Goal: Communication & Community: Answer question/provide support

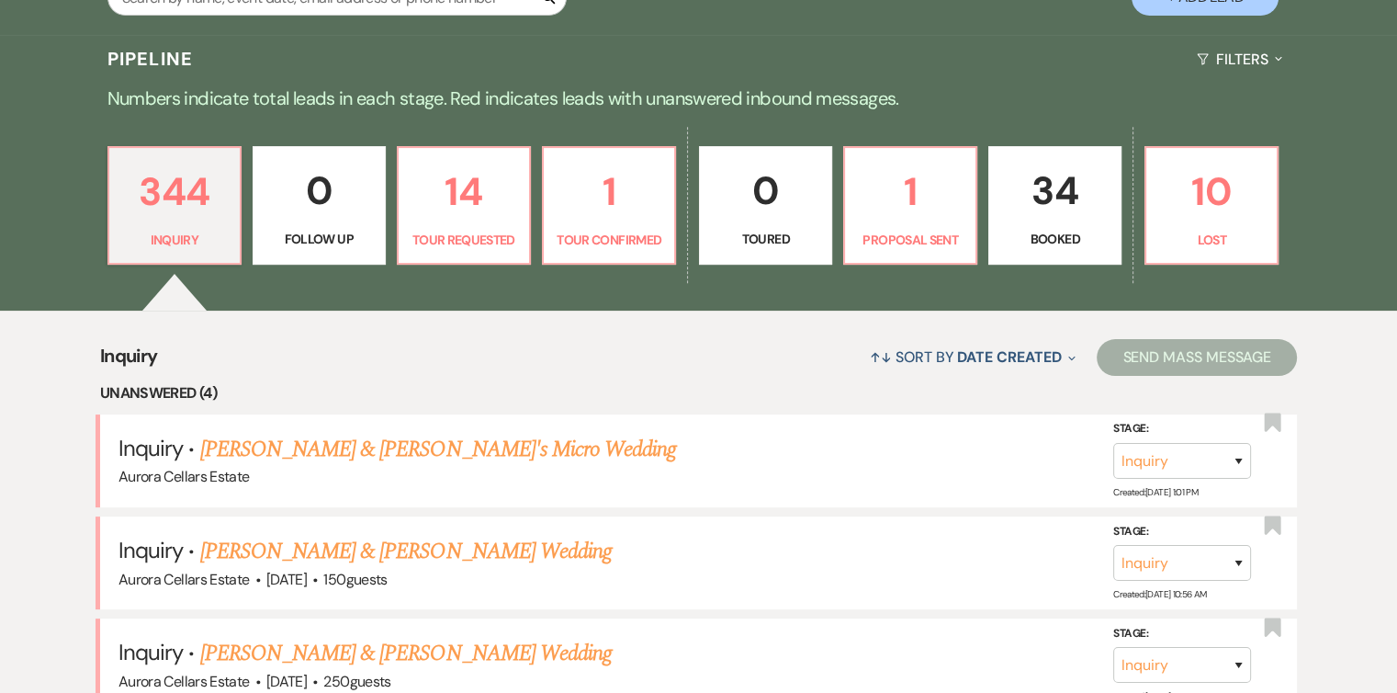
scroll to position [513, 0]
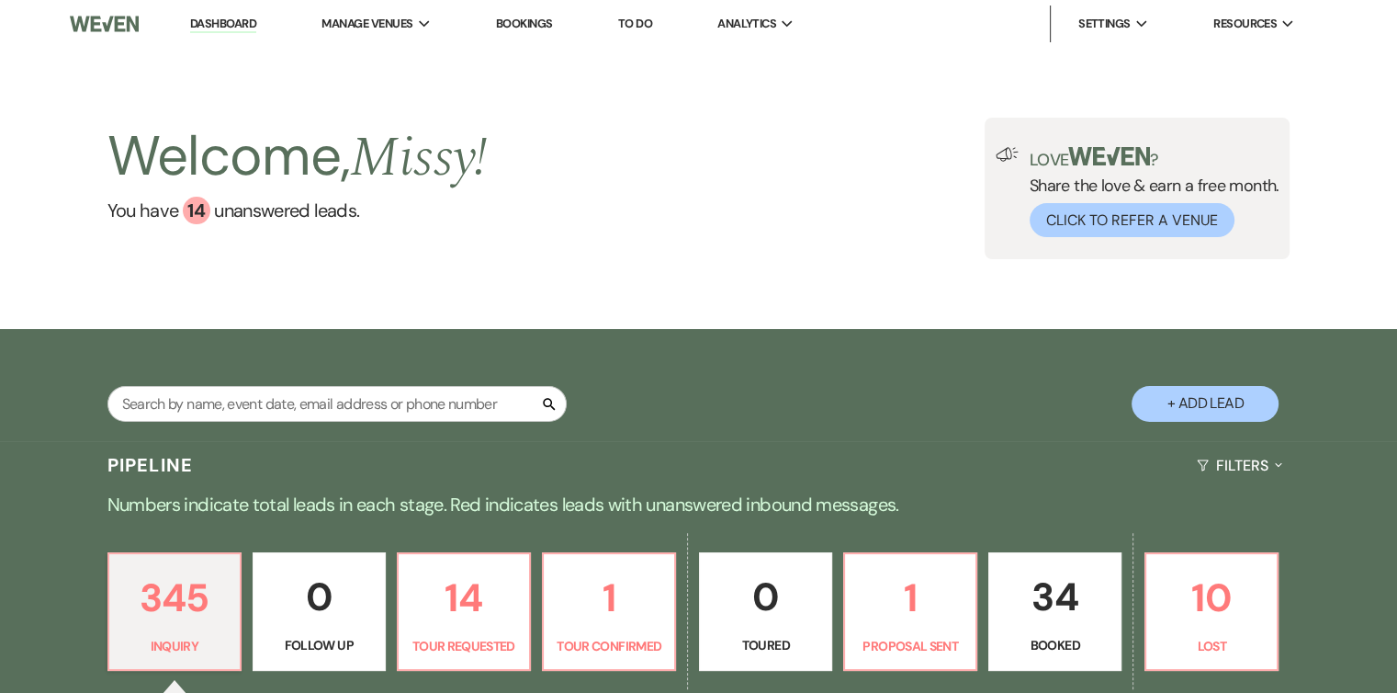
click at [404, 326] on div "Welcome, Missy ! You have 14 unanswered lead s . Love ? Share the love & earn a…" at bounding box center [698, 188] width 1397 height 281
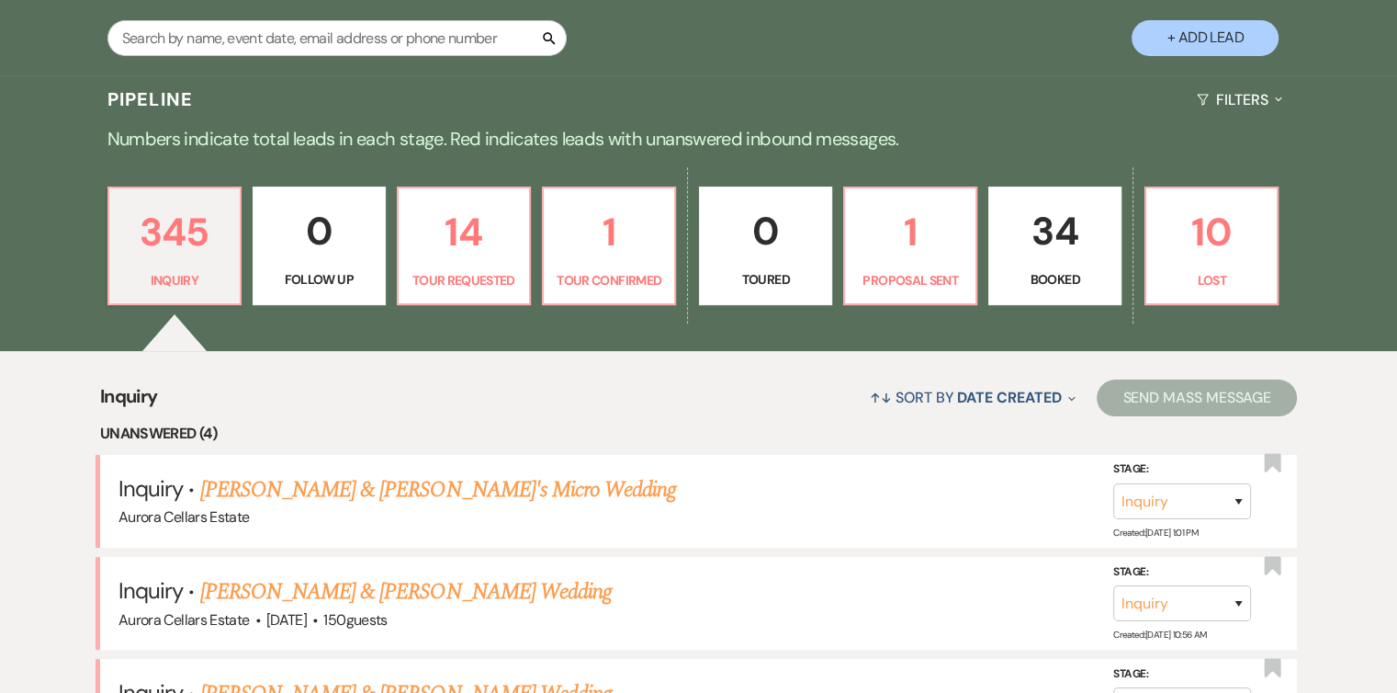
scroll to position [380, 0]
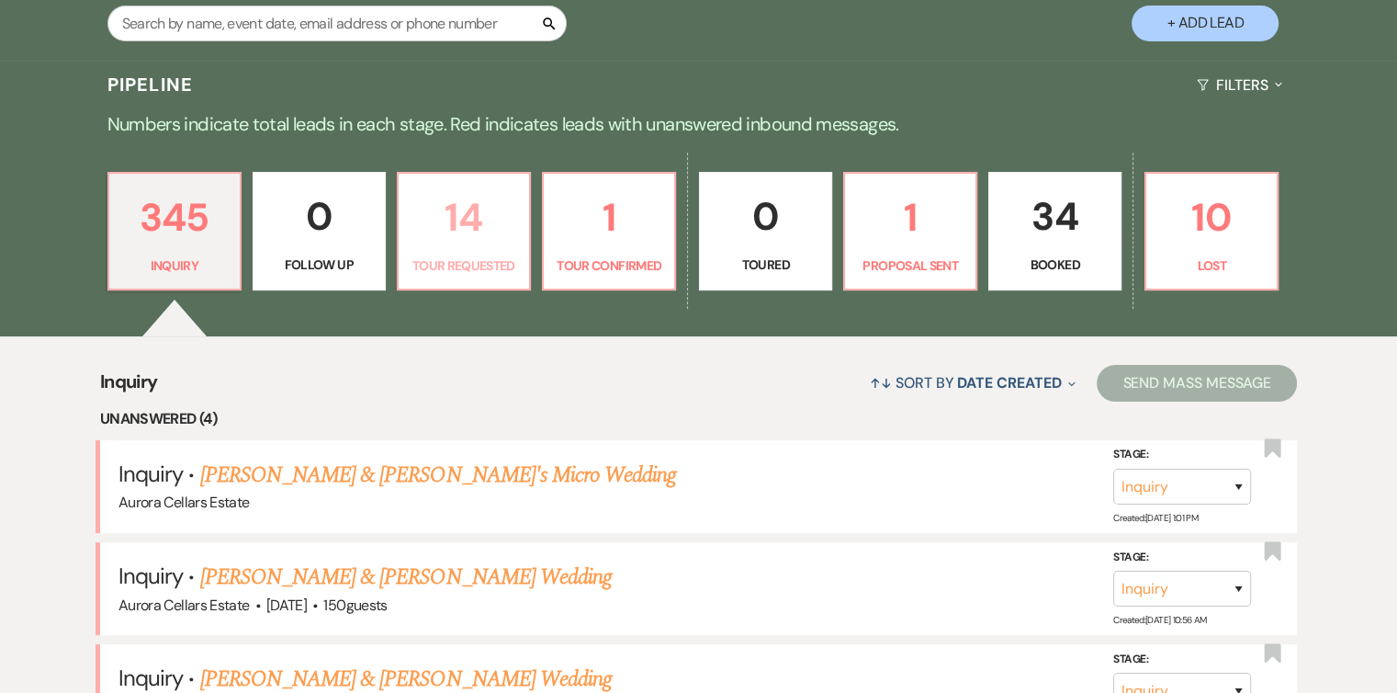
click at [467, 240] on p "14" at bounding box center [464, 218] width 108 height 62
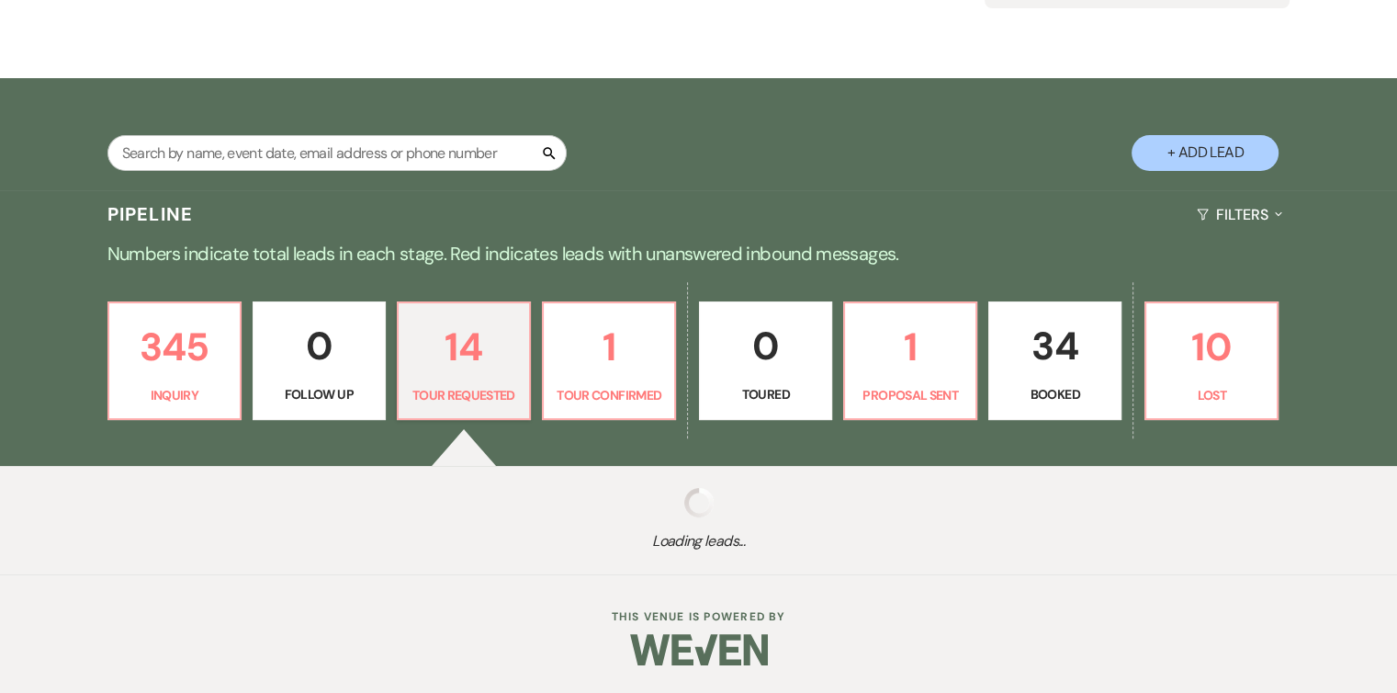
select select "2"
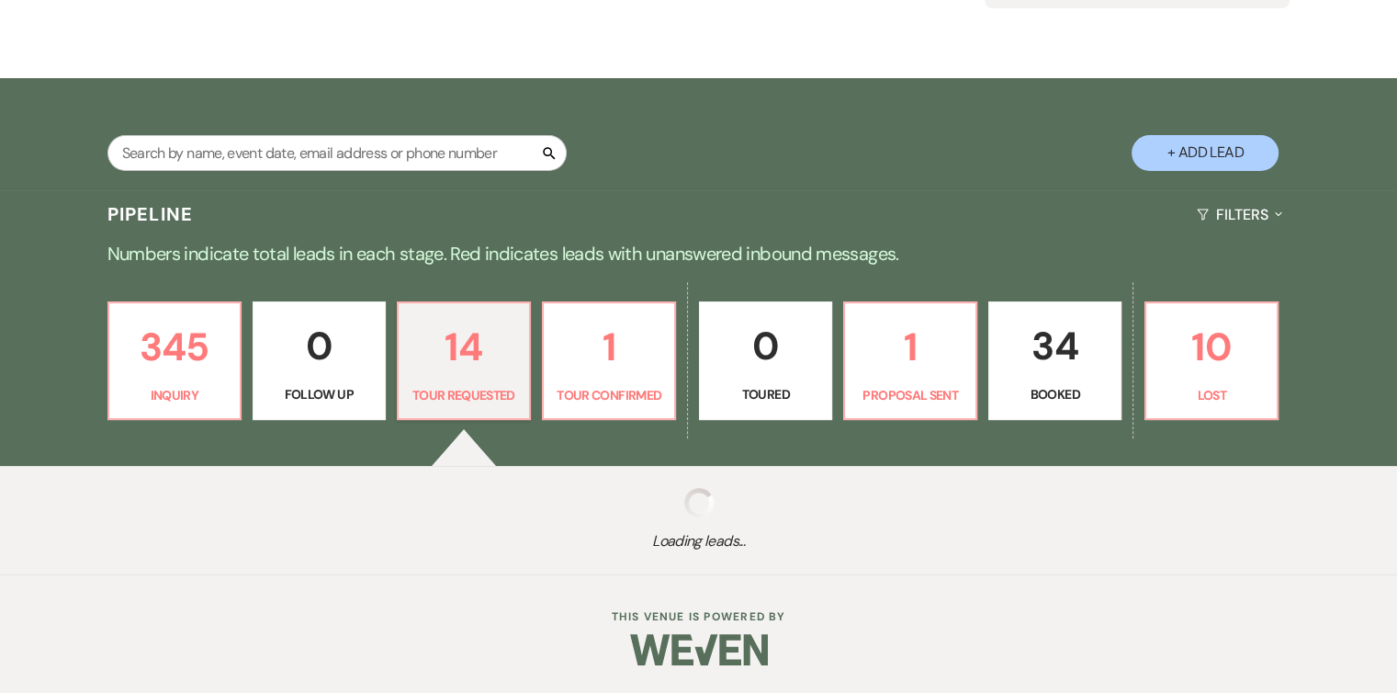
select select "2"
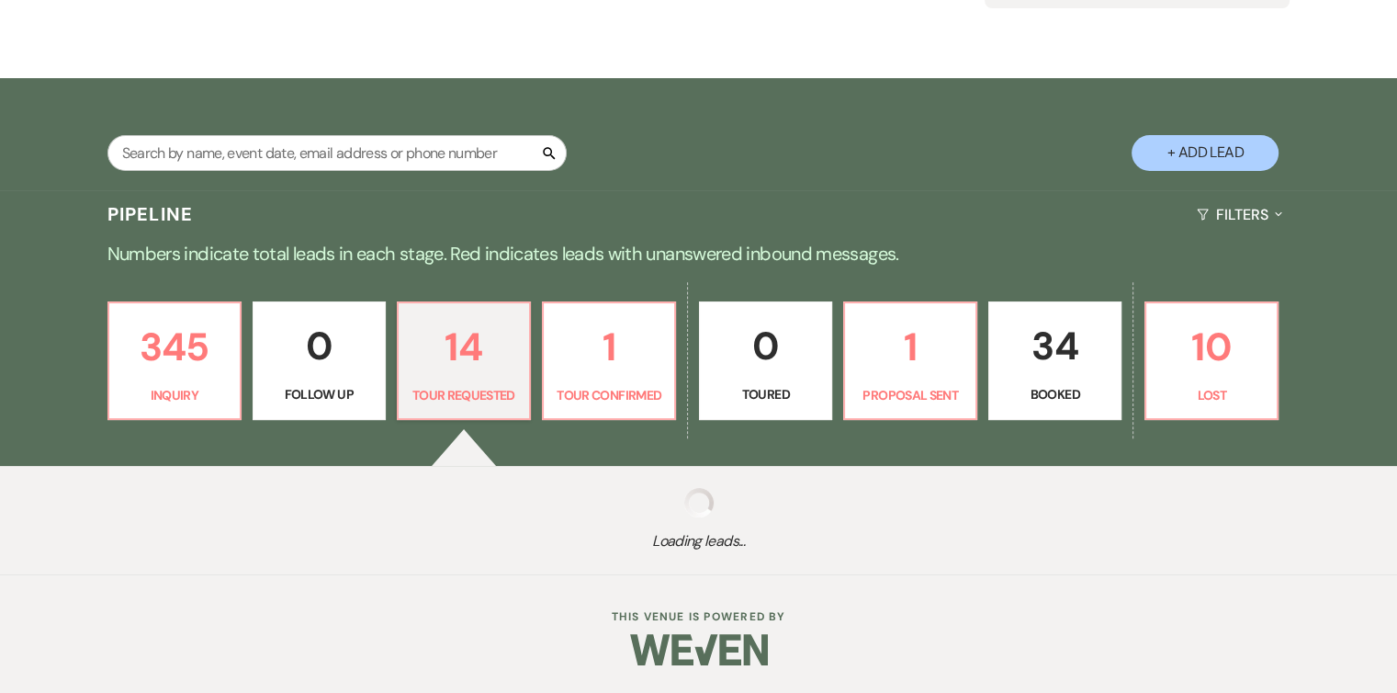
select select "2"
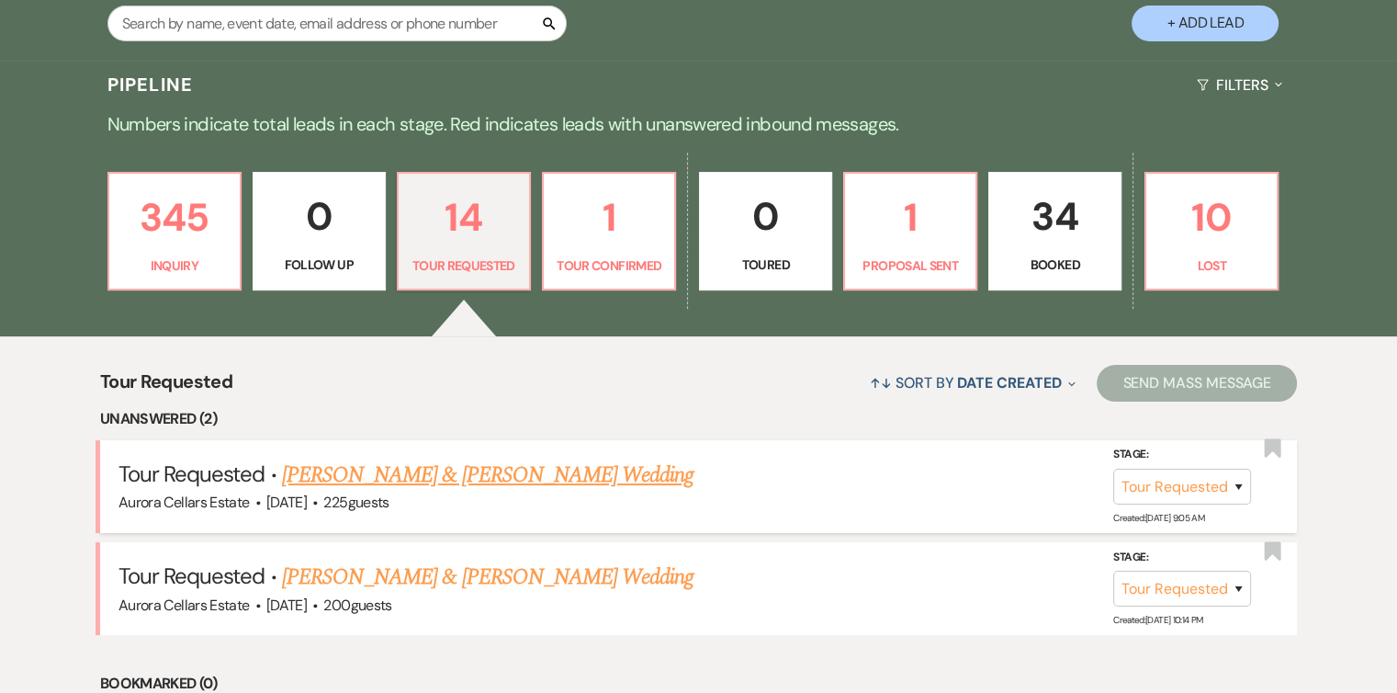
click at [448, 475] on link "Kevin Heller & Anna Chisholm's Wedding" at bounding box center [488, 474] width 412 height 33
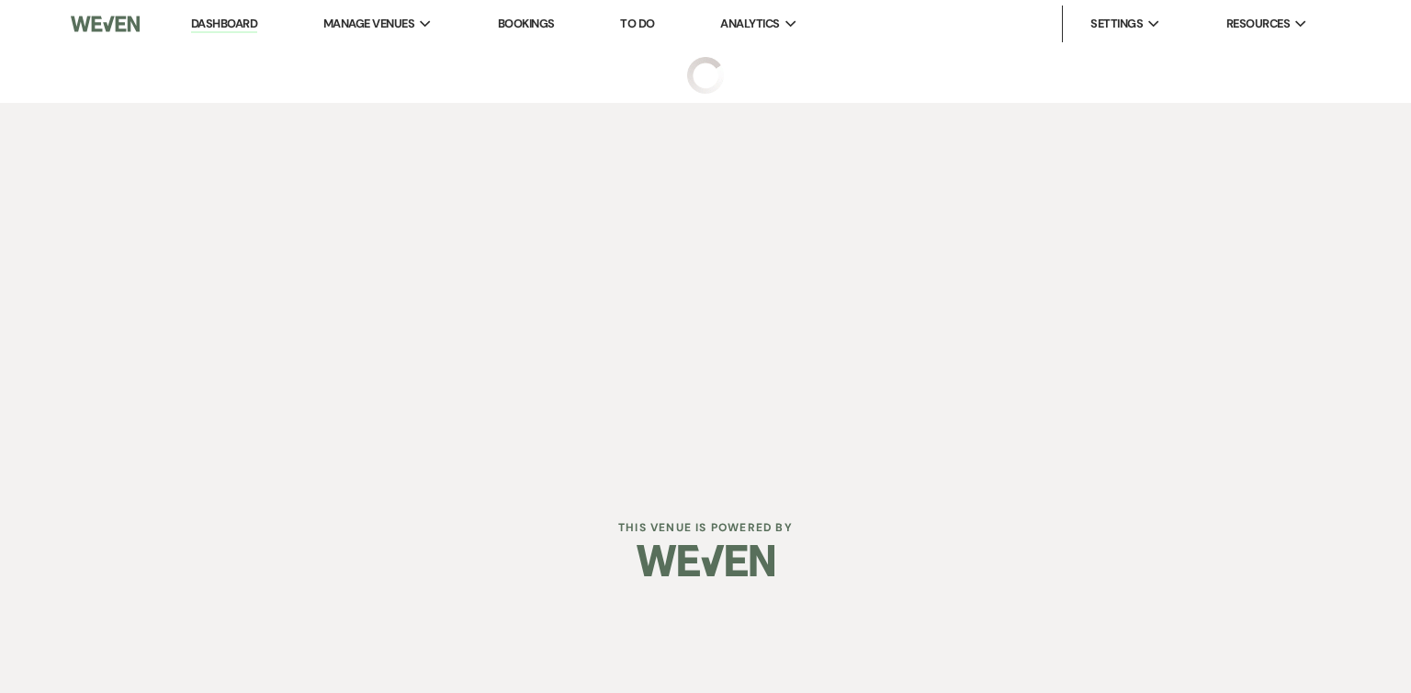
select select "2"
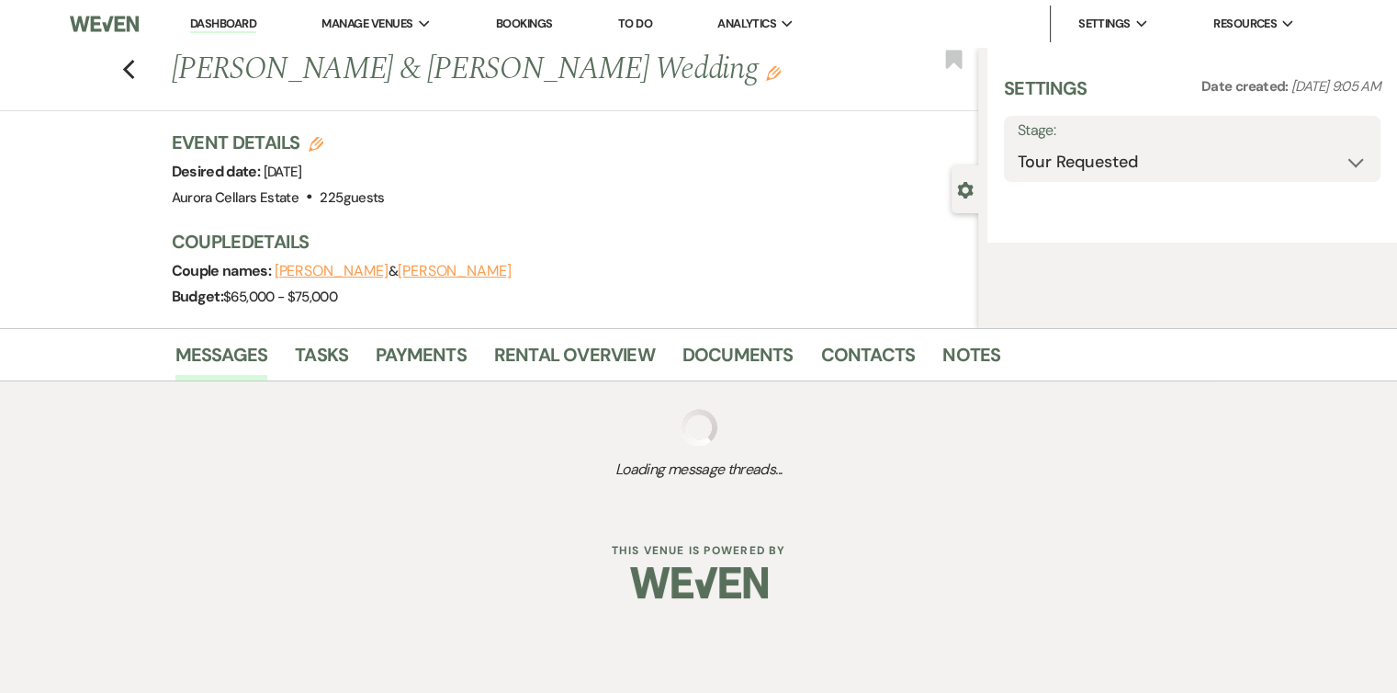
select select "5"
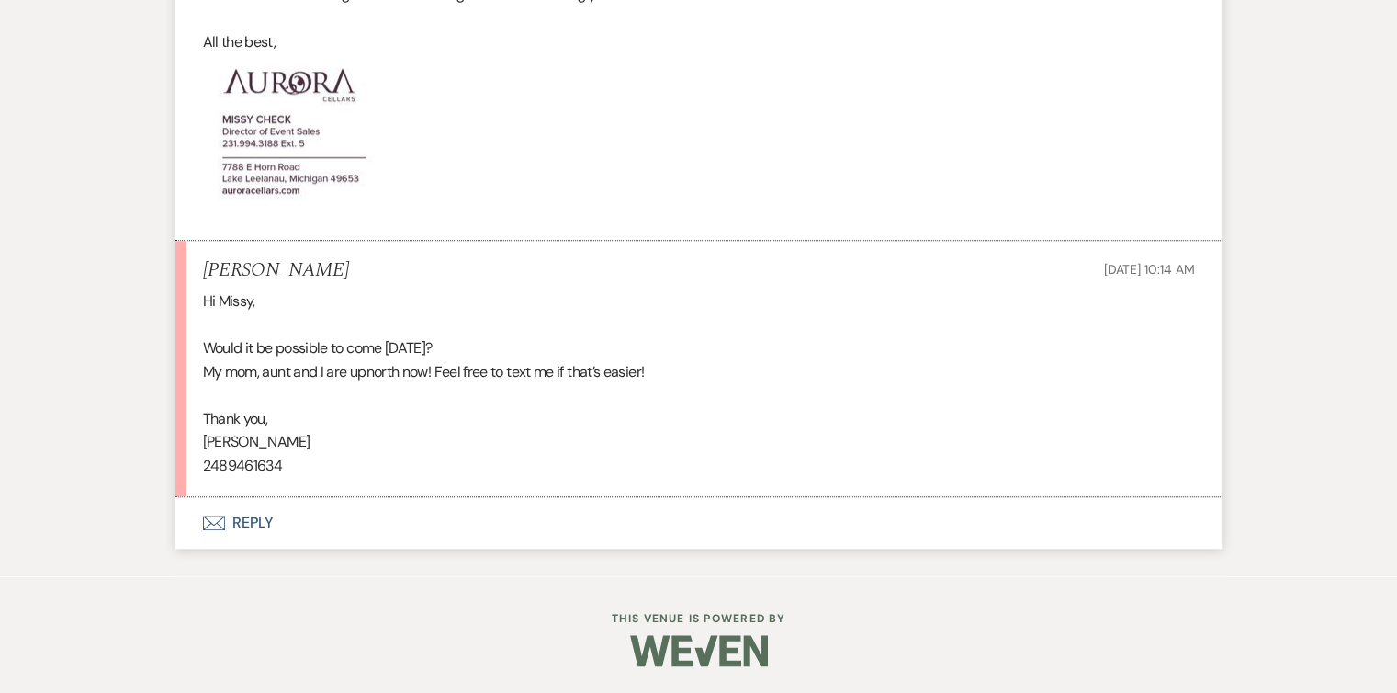
scroll to position [1802, 0]
click at [253, 526] on button "Envelope Reply" at bounding box center [698, 524] width 1047 height 51
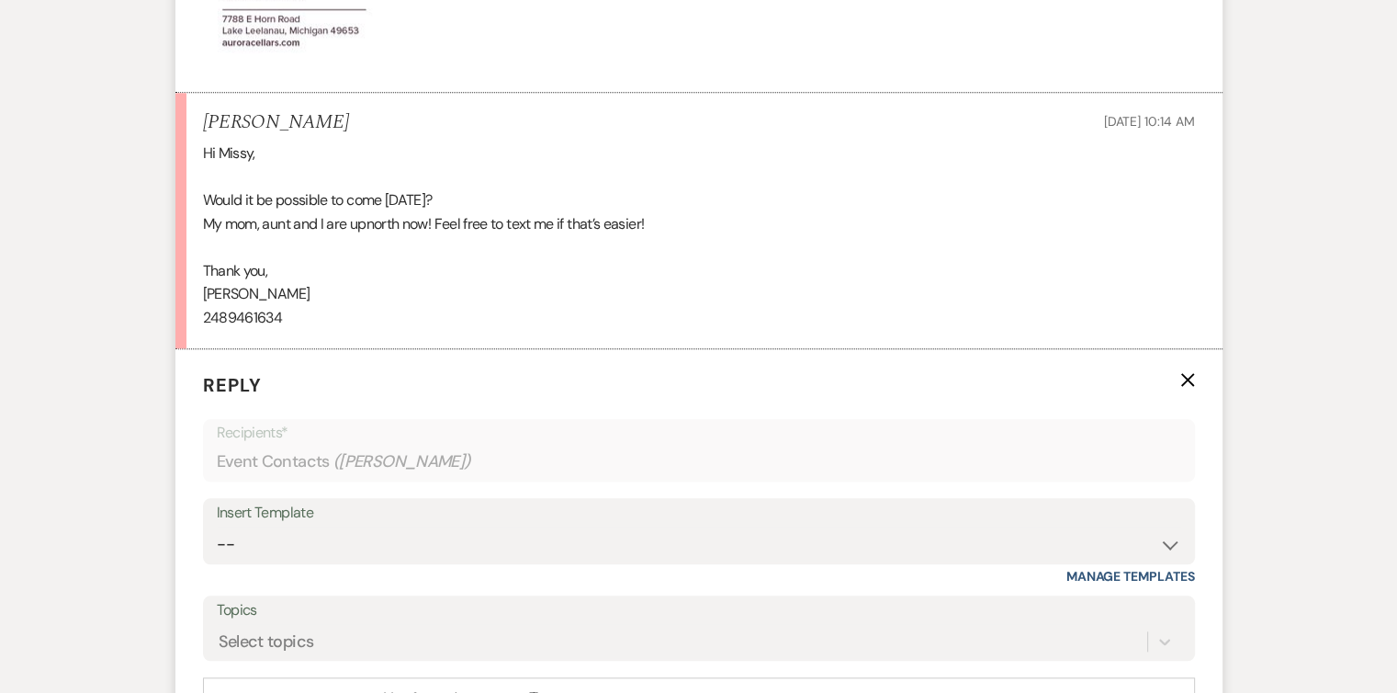
scroll to position [2143, 0]
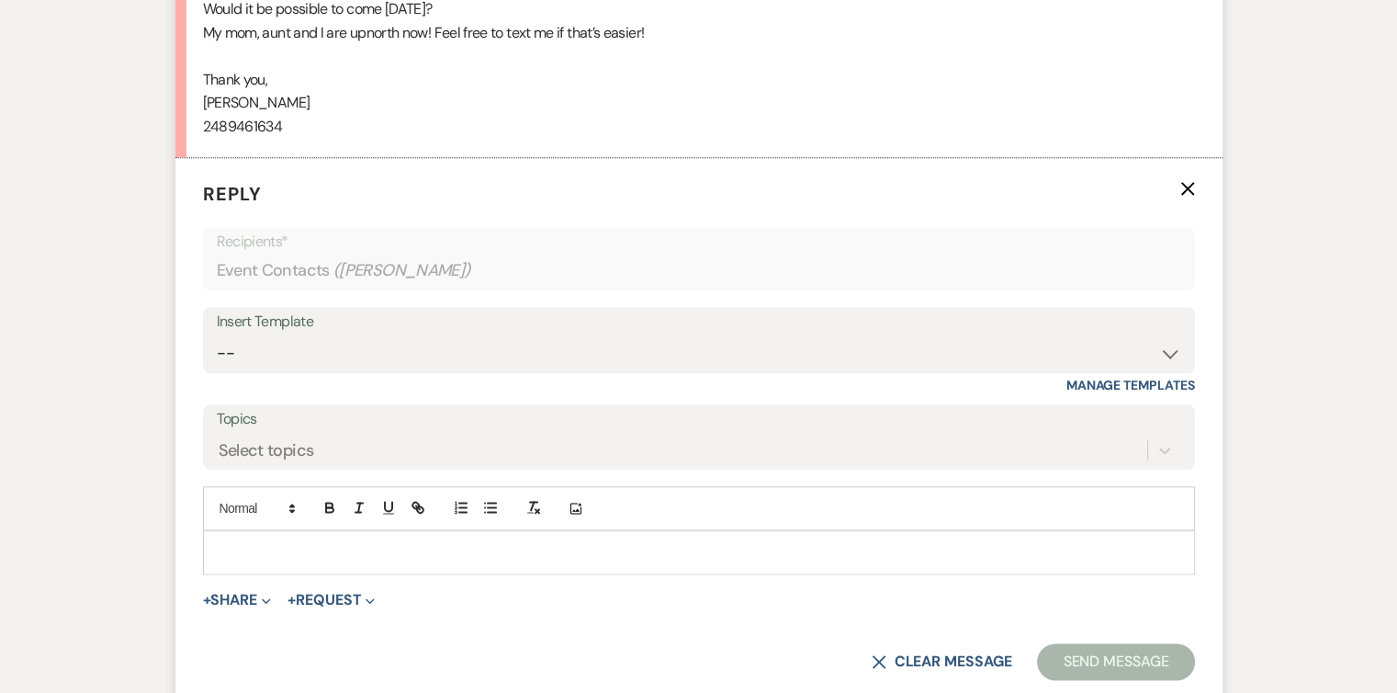
click at [253, 526] on div "Add Photo" at bounding box center [699, 508] width 992 height 44
click at [251, 534] on div at bounding box center [699, 552] width 990 height 42
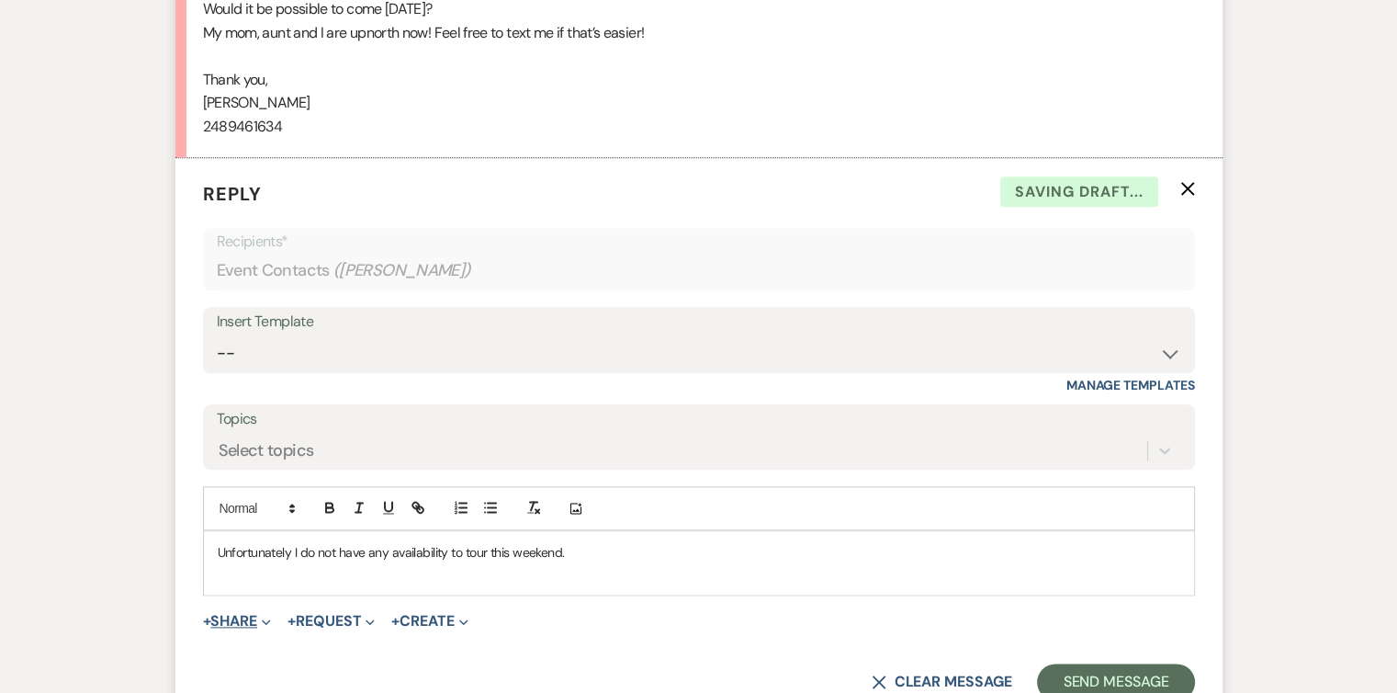
click at [242, 618] on button "+ Share Expand" at bounding box center [237, 621] width 69 height 15
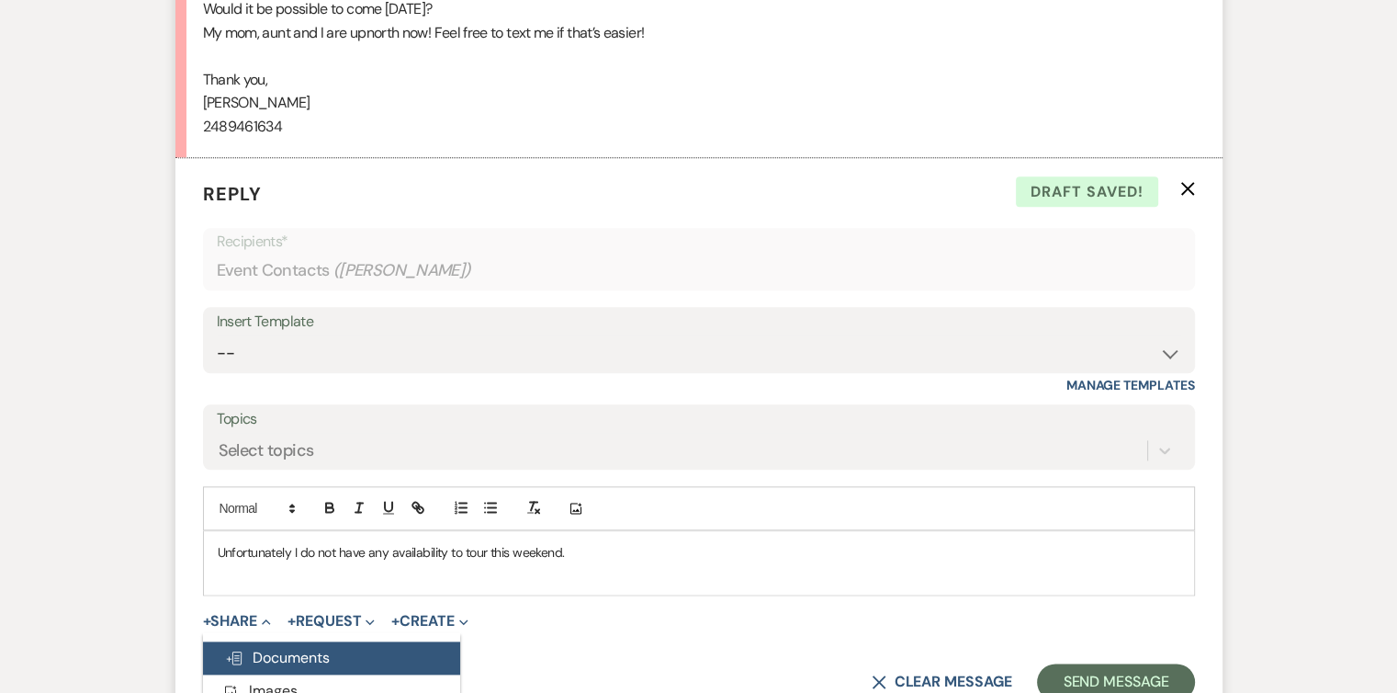
click at [270, 652] on span "Doc Upload Documents" at bounding box center [277, 657] width 105 height 19
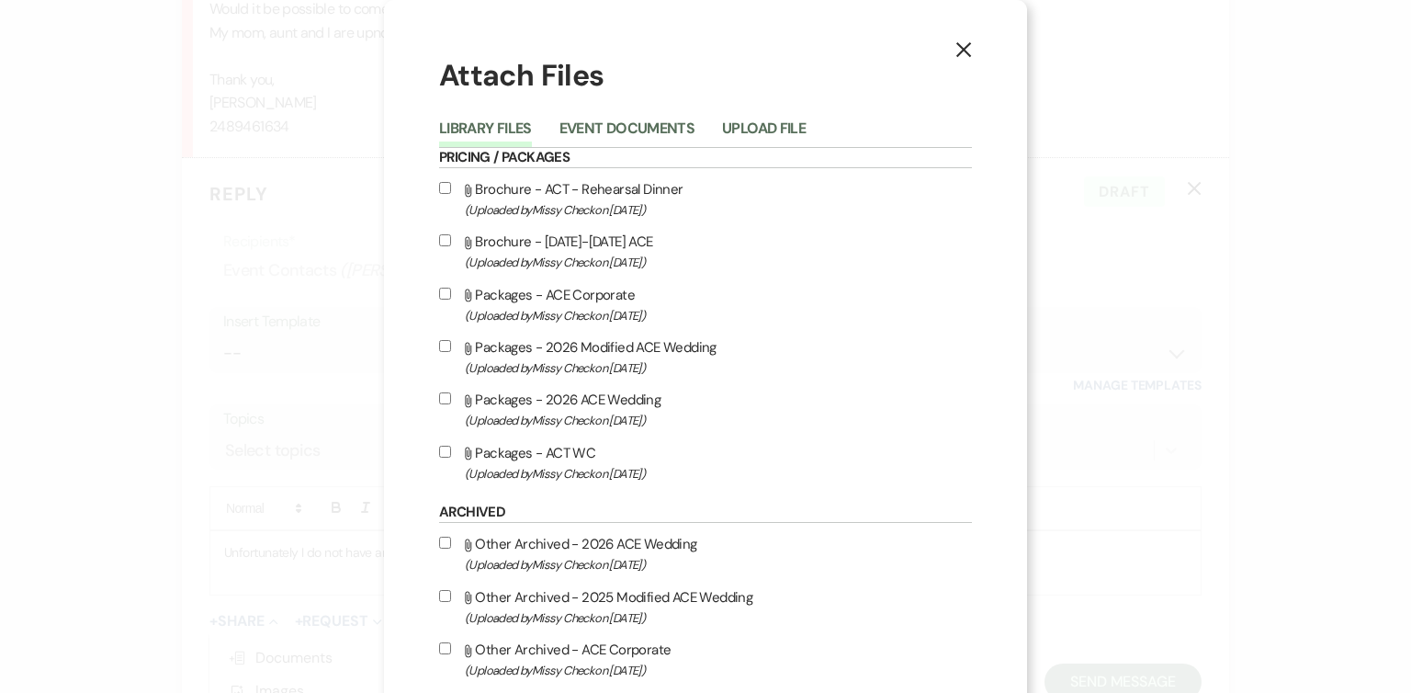
click at [958, 49] on use "button" at bounding box center [963, 49] width 15 height 15
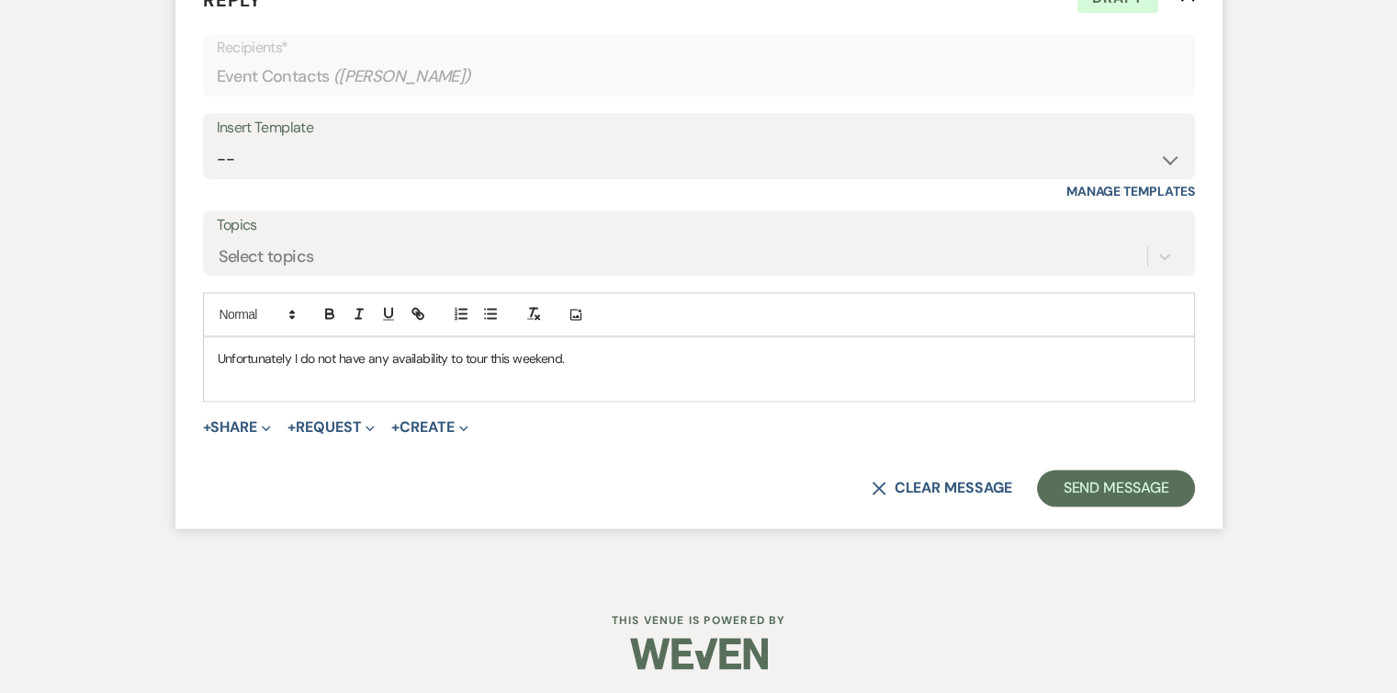
scroll to position [2336, 0]
click at [1165, 158] on select "-- Weven Planning Portal Introduction (Booked Events) Tour Request Response Fol…" at bounding box center [699, 160] width 965 height 36
select select "5850"
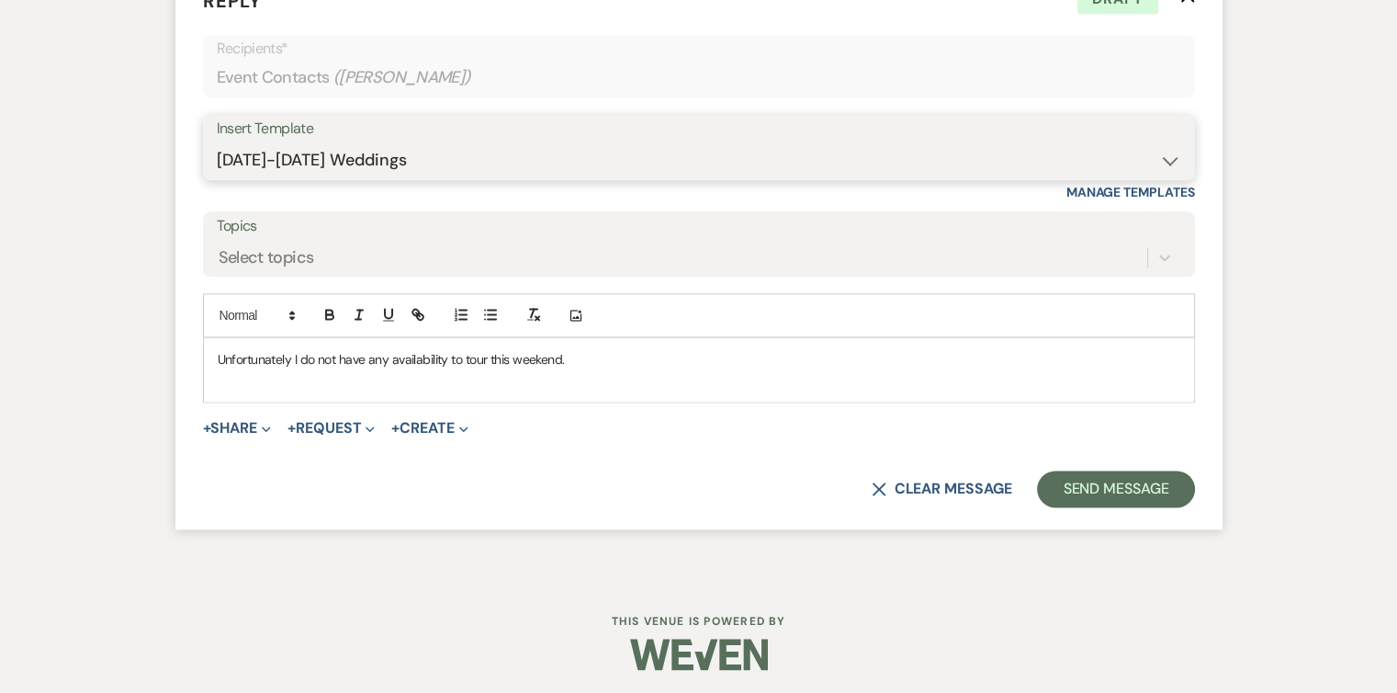
click at [217, 142] on select "-- Weven Planning Portal Introduction (Booked Events) Tour Request Response Fol…" at bounding box center [699, 160] width 965 height 36
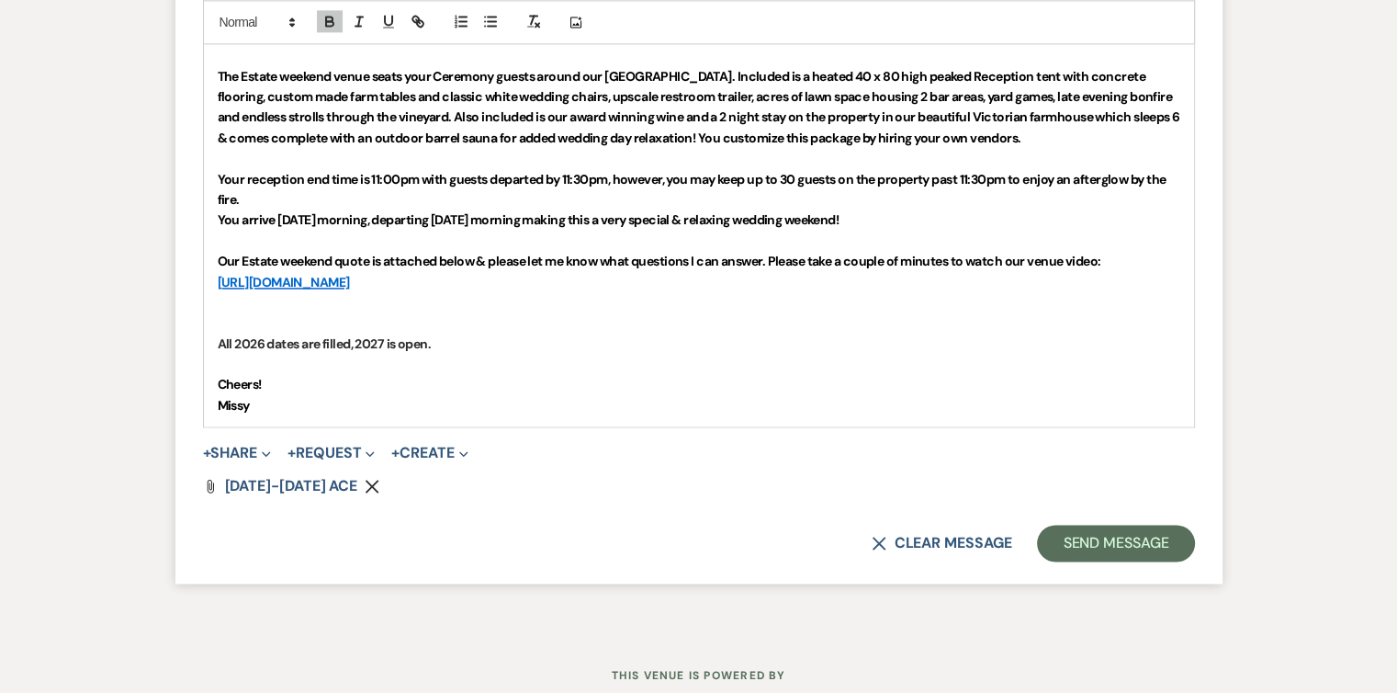
scroll to position [2503, 0]
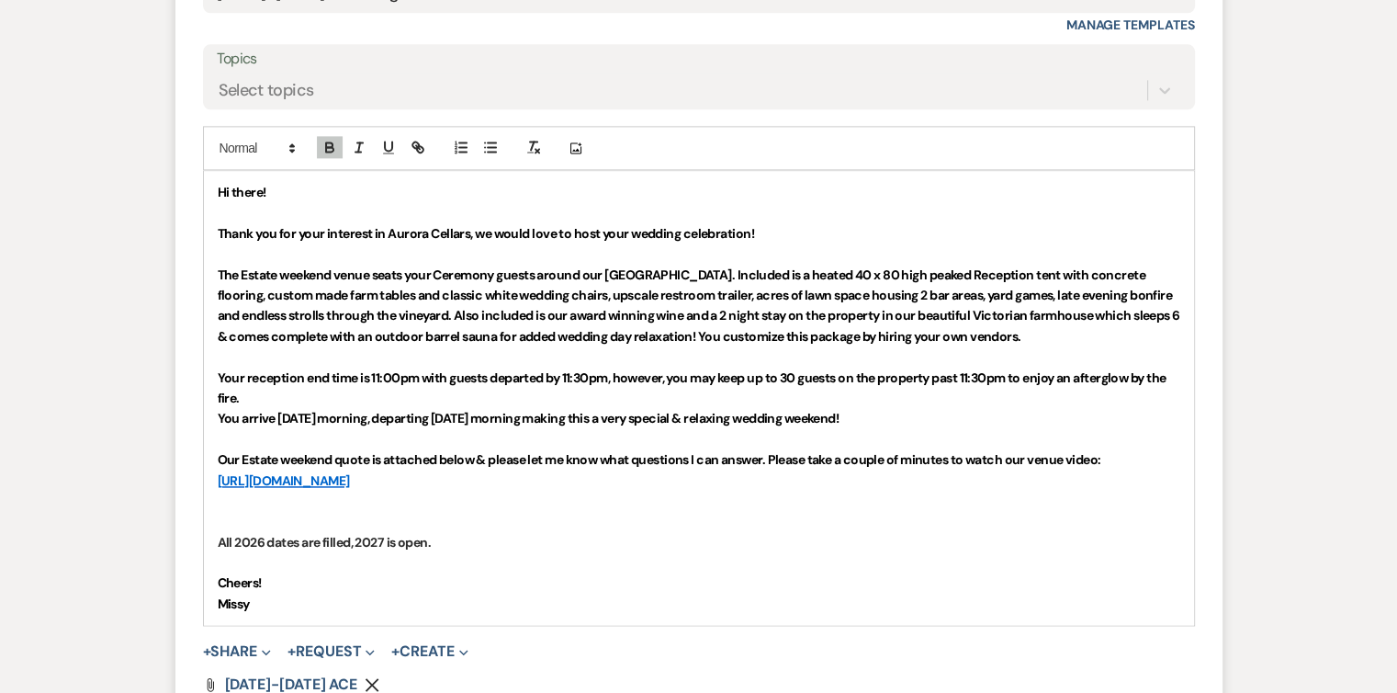
click at [803, 225] on p "Thank you for your interest in Aurora Cellars, we would love to host your weddi…" at bounding box center [699, 233] width 963 height 20
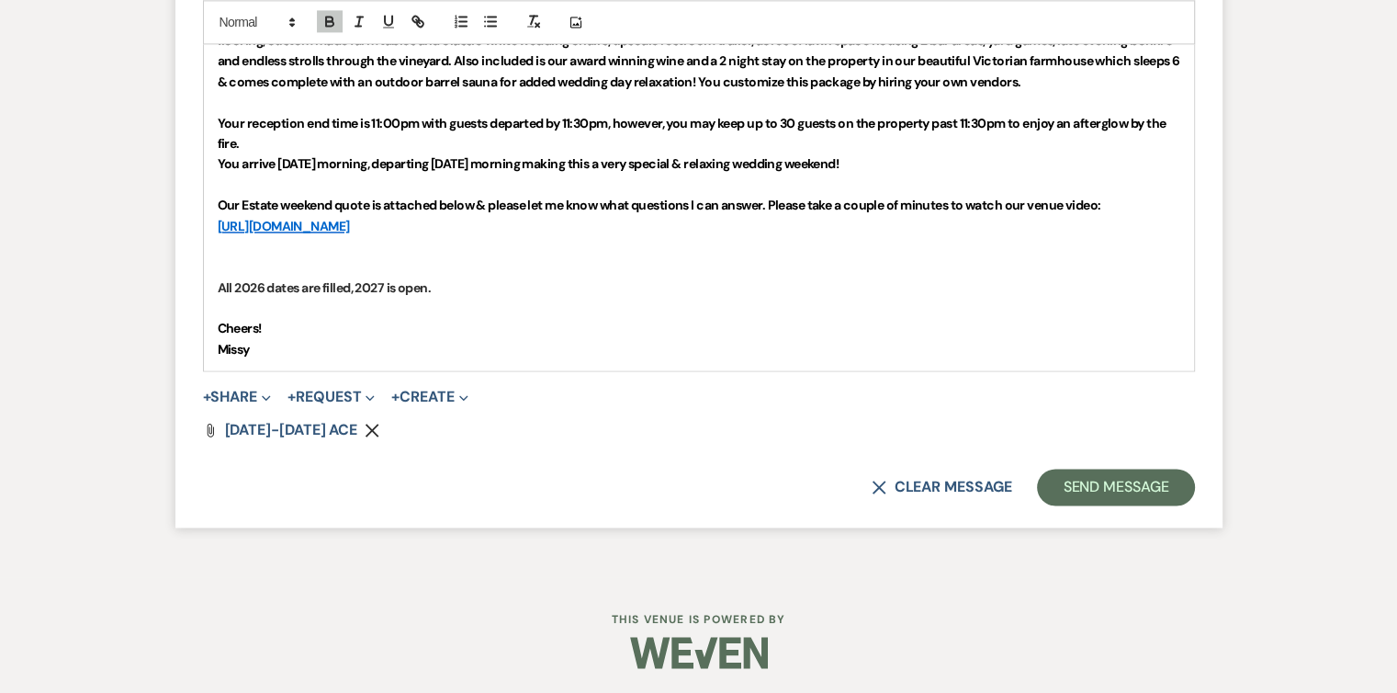
scroll to position [2756, 0]
click at [1159, 472] on button "Send Message" at bounding box center [1115, 487] width 157 height 37
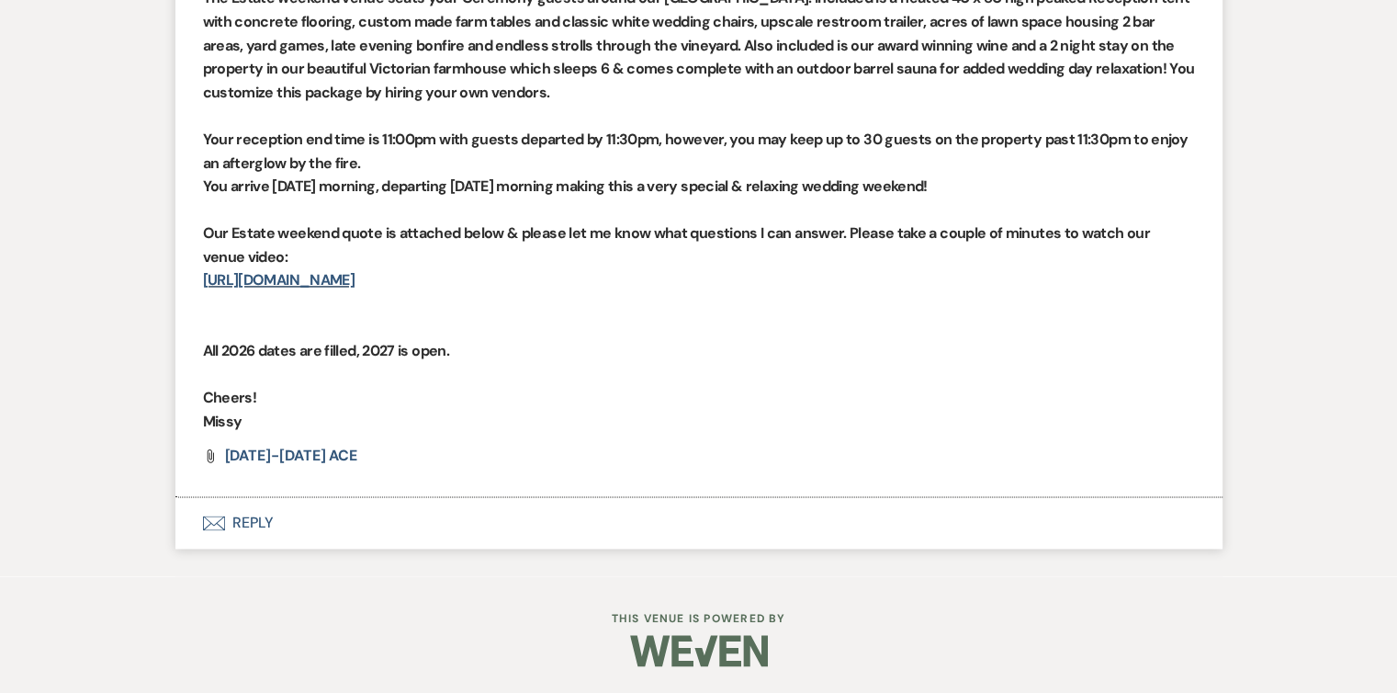
select select "2"
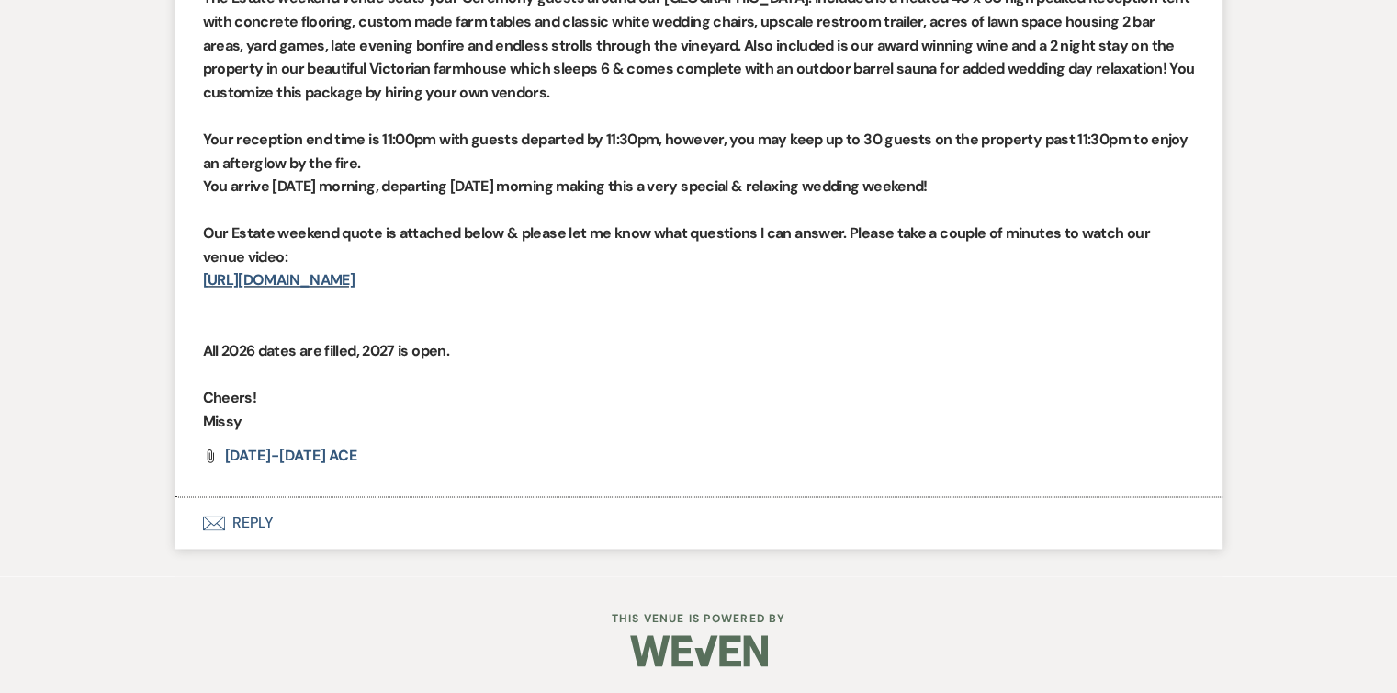
select select "2"
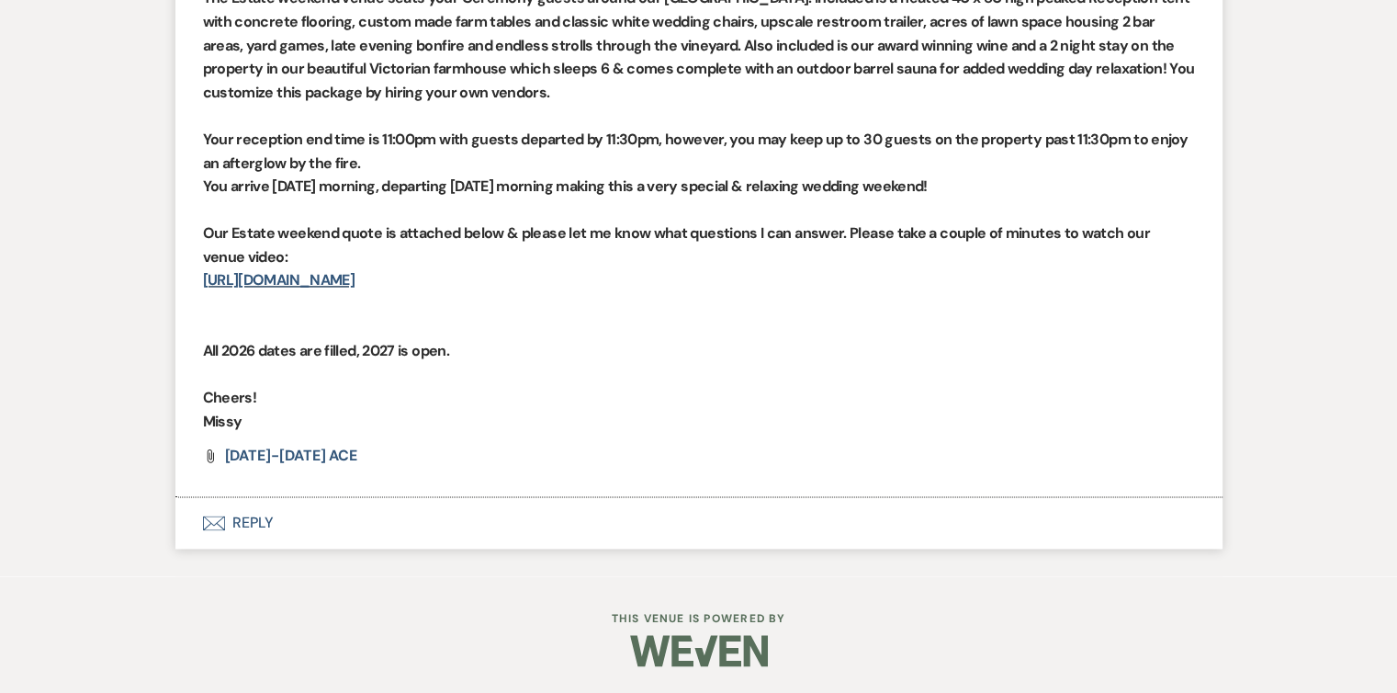
select select "2"
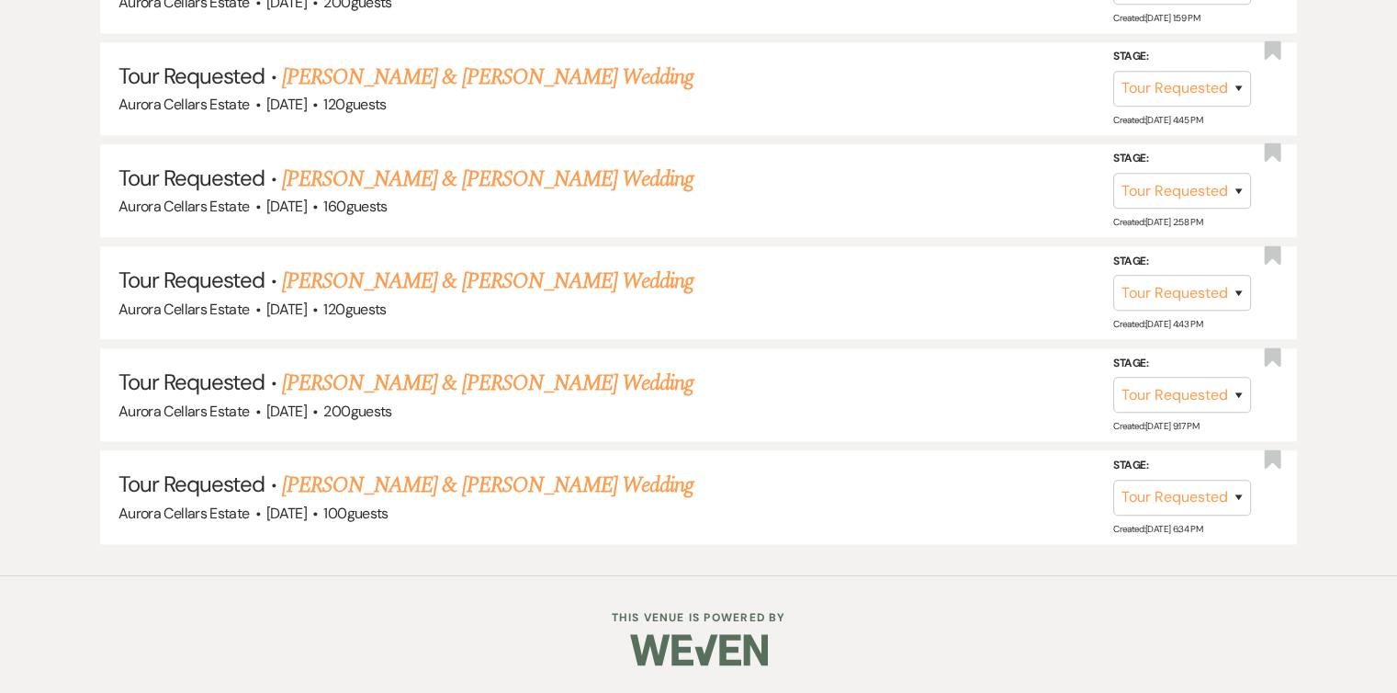
scroll to position [380, 0]
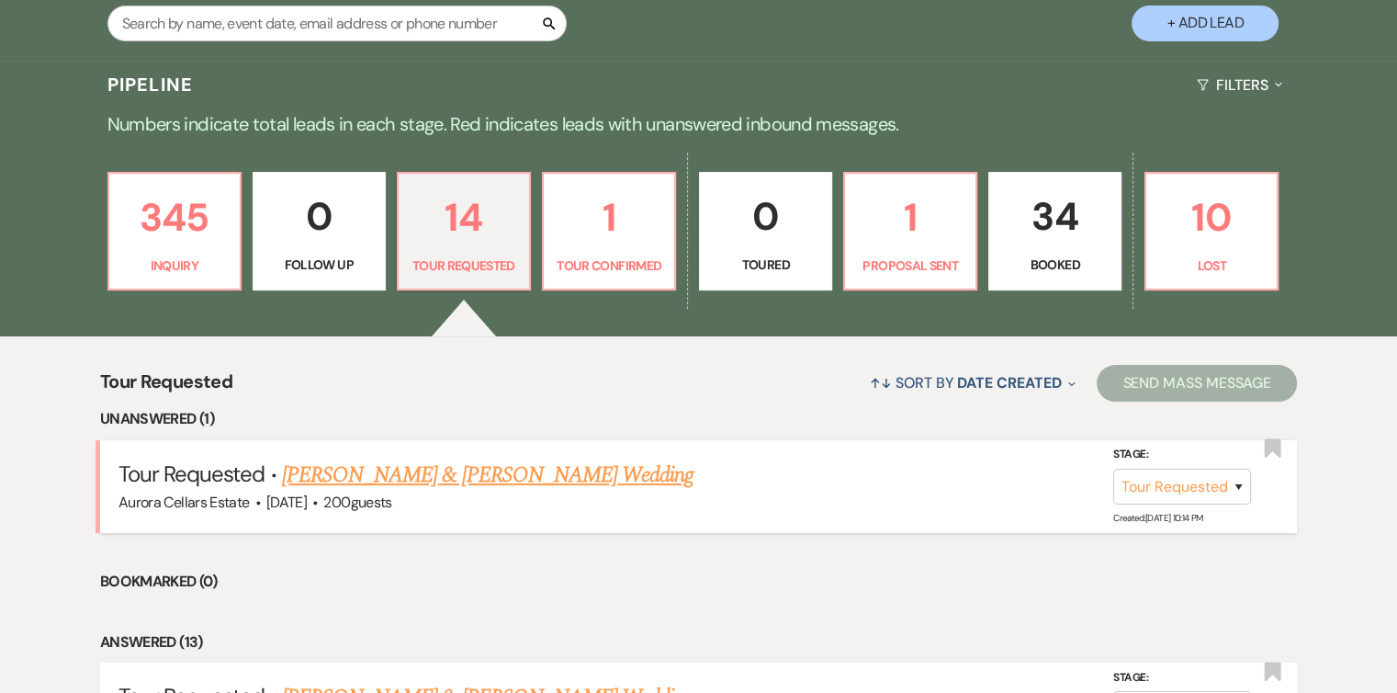
click at [359, 479] on link "Pierce Thomas & Elena Lentz's Wedding" at bounding box center [488, 474] width 412 height 33
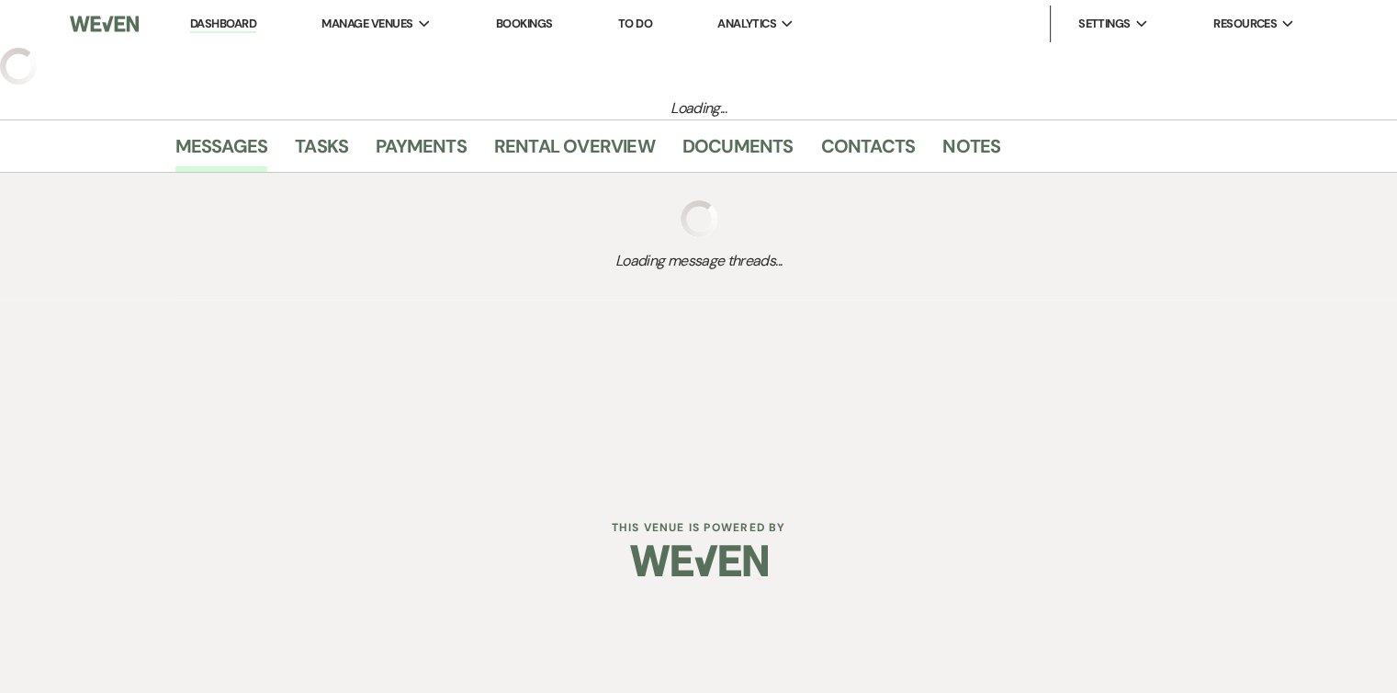
select select "2"
select select "5"
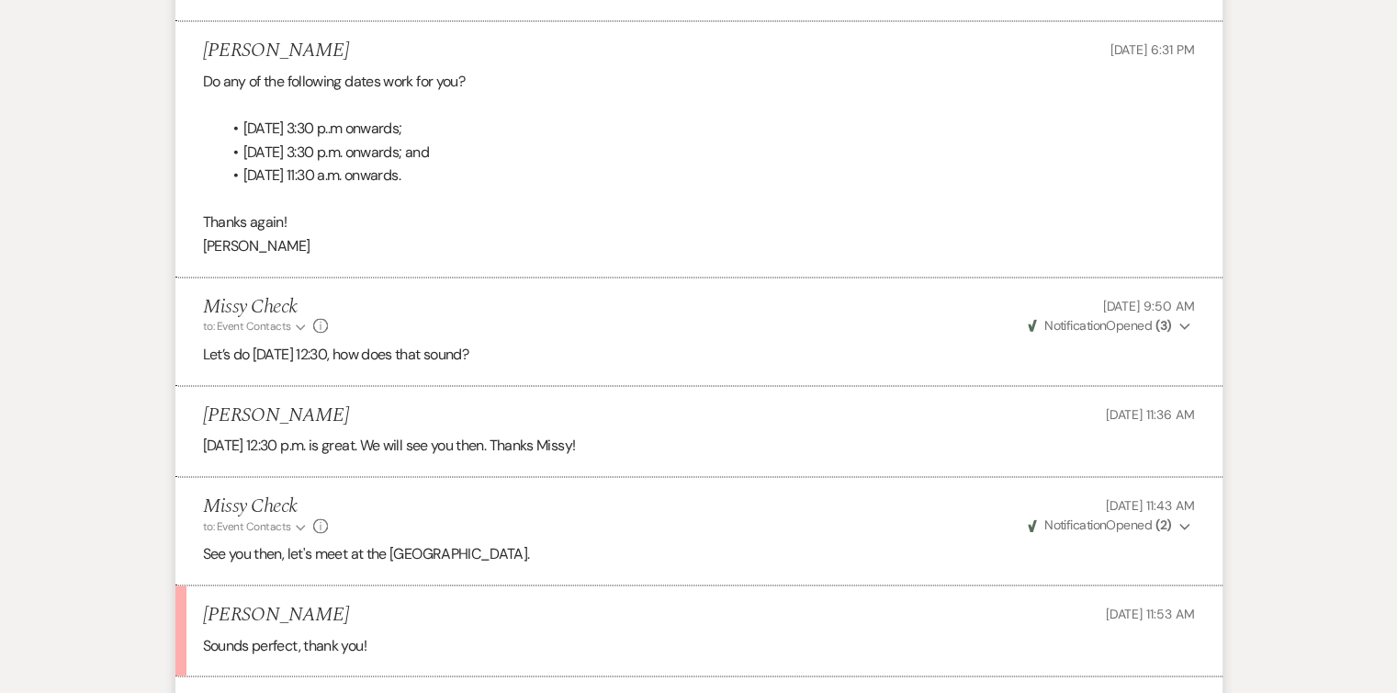
scroll to position [2845, 0]
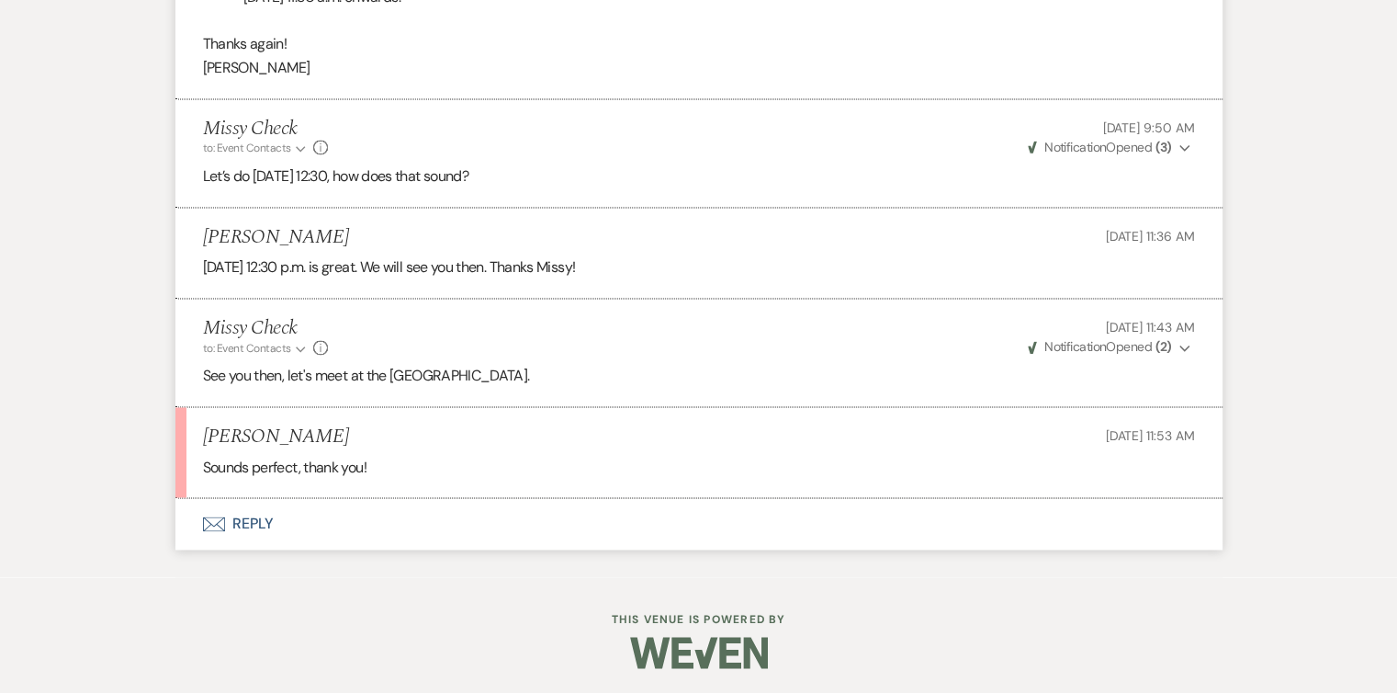
click at [260, 520] on button "Envelope Reply" at bounding box center [698, 523] width 1047 height 51
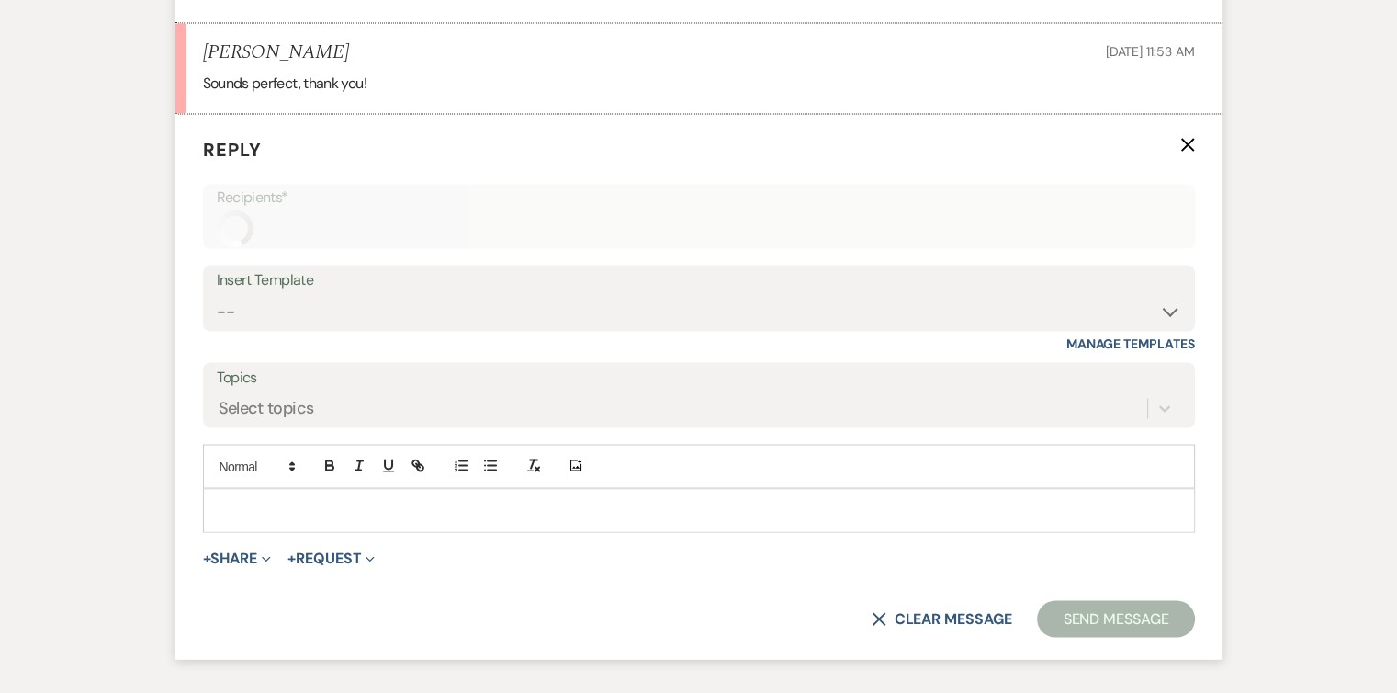
scroll to position [3265, 0]
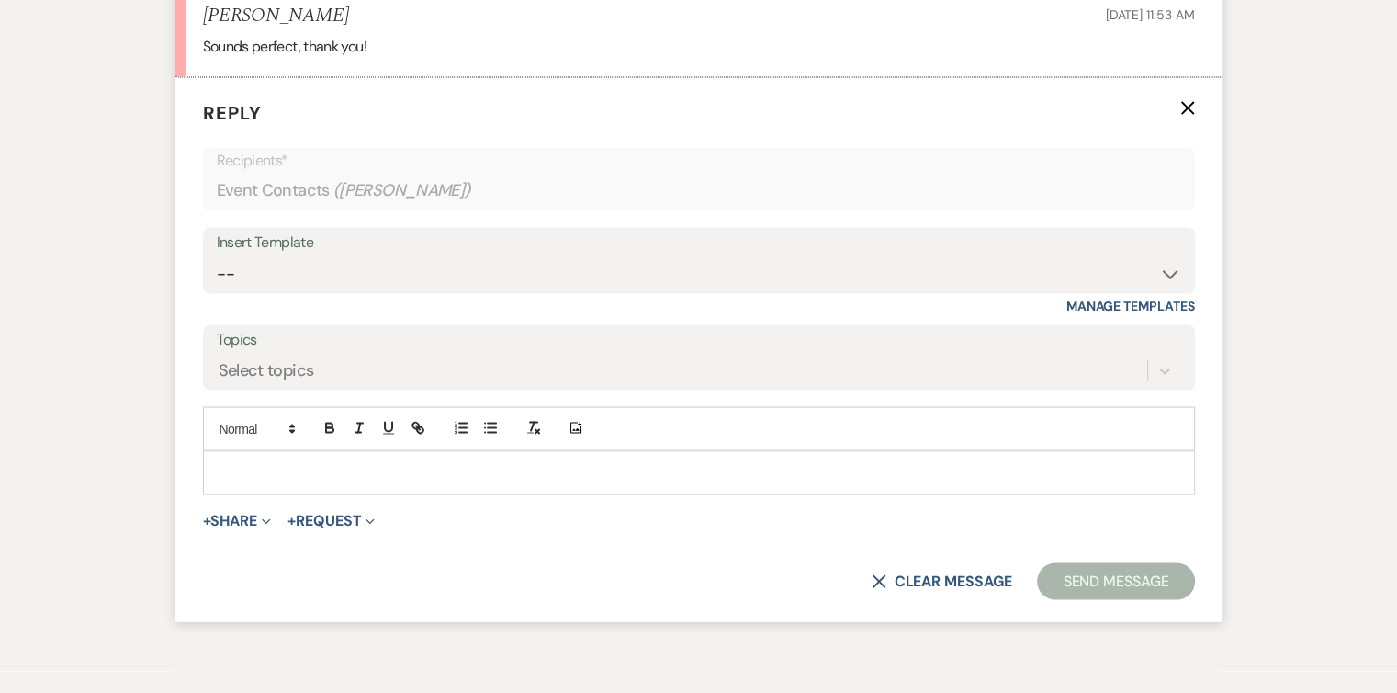
click at [262, 471] on p at bounding box center [699, 472] width 963 height 20
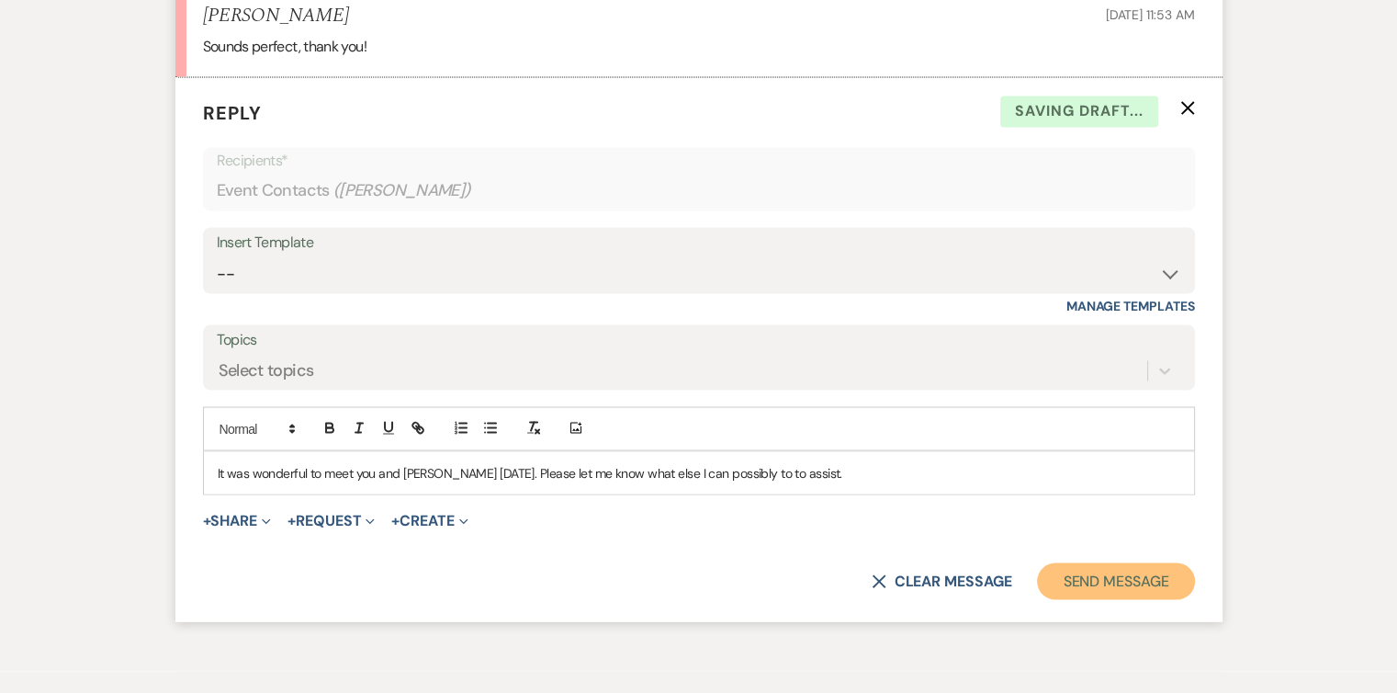
click at [1143, 571] on button "Send Message" at bounding box center [1115, 580] width 157 height 37
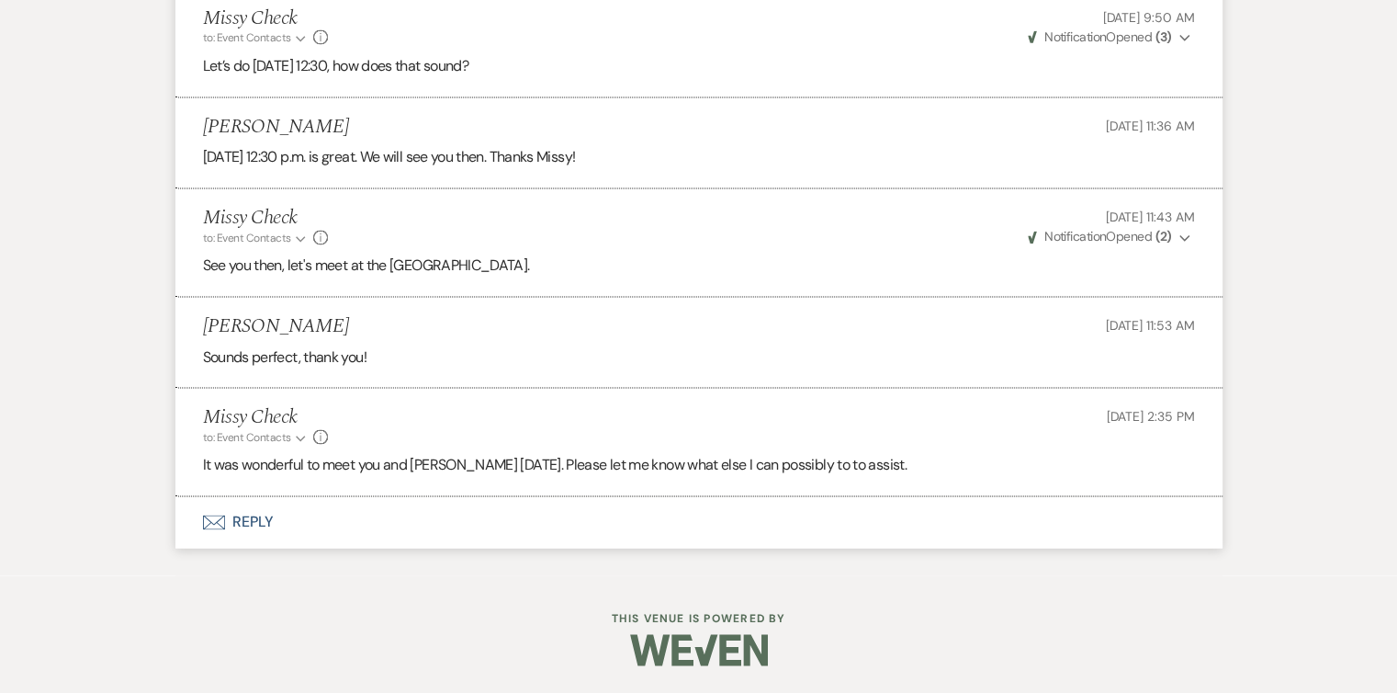
scroll to position [2953, 0]
